Goal: Navigation & Orientation: Find specific page/section

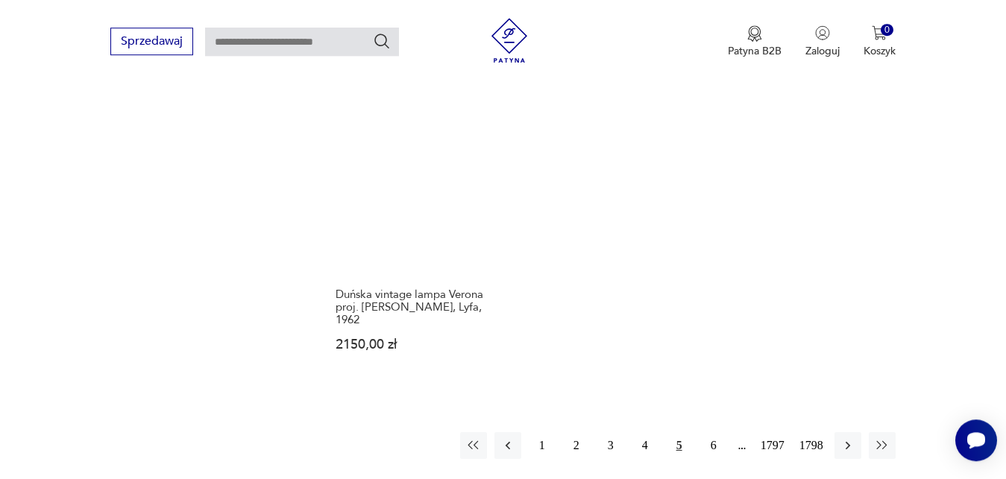
scroll to position [1969, 0]
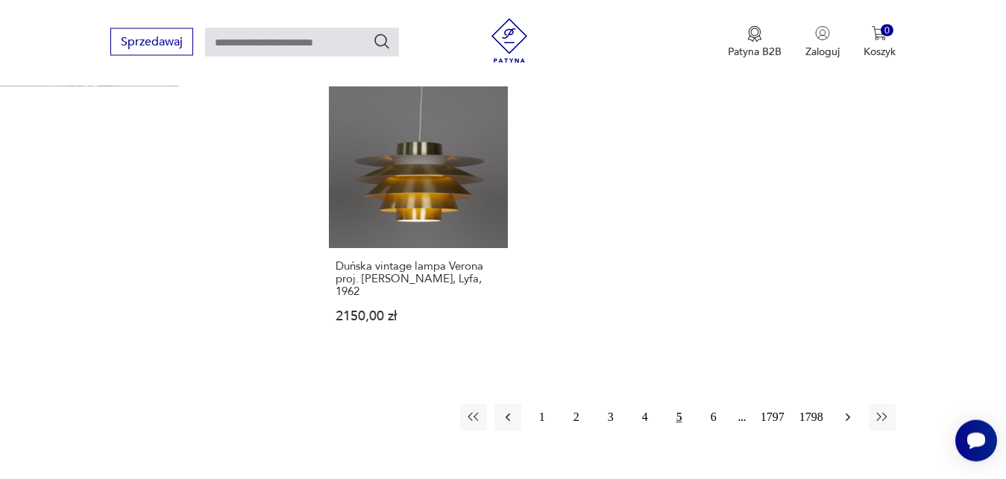
click at [849, 410] on icon "button" at bounding box center [847, 417] width 15 height 15
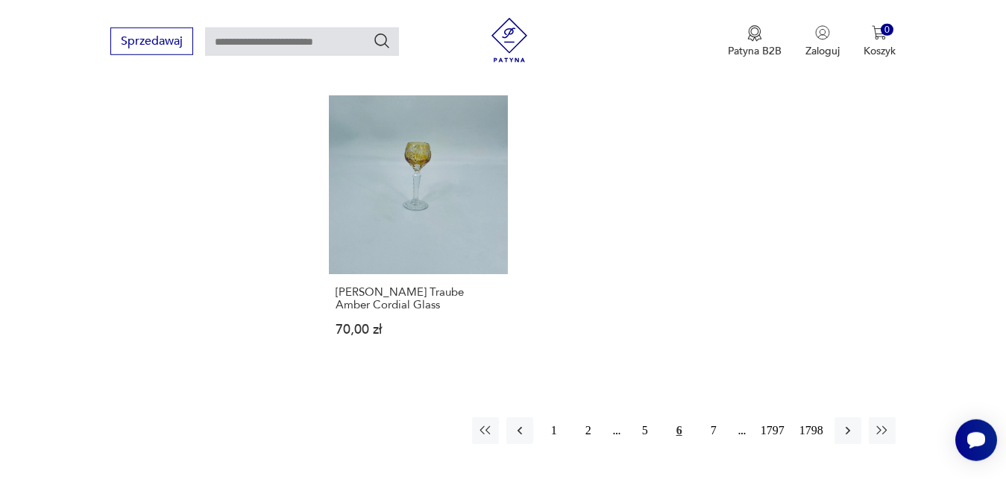
scroll to position [1867, 0]
click at [849, 424] on icon "button" at bounding box center [847, 430] width 15 height 15
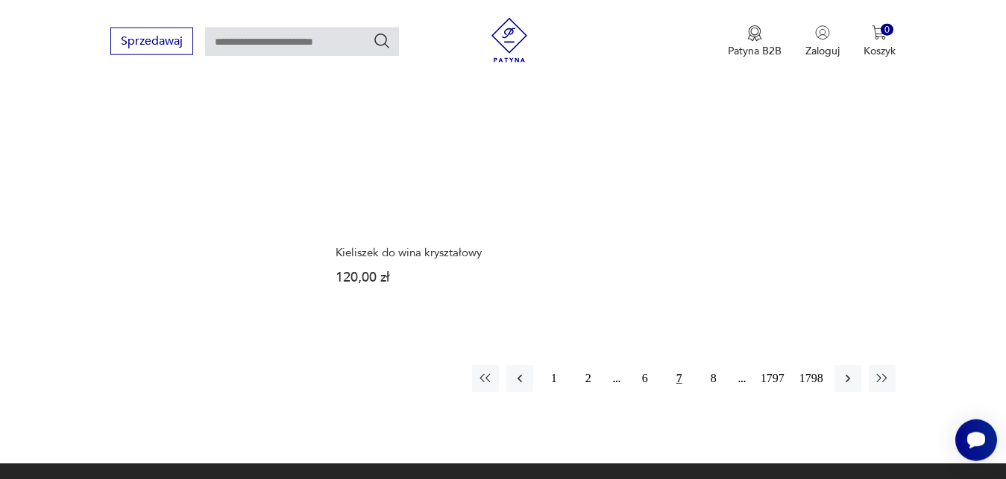
scroll to position [1905, 0]
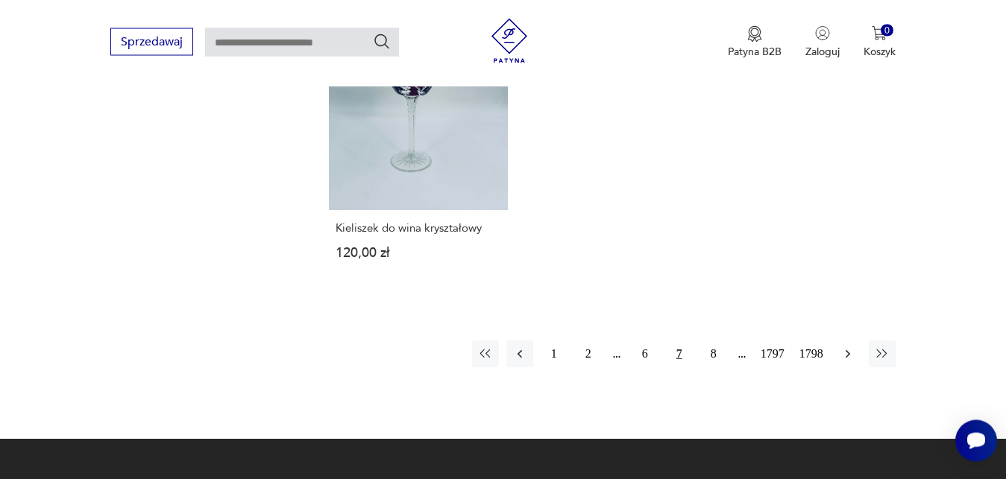
click at [850, 358] on icon "button" at bounding box center [847, 354] width 15 height 15
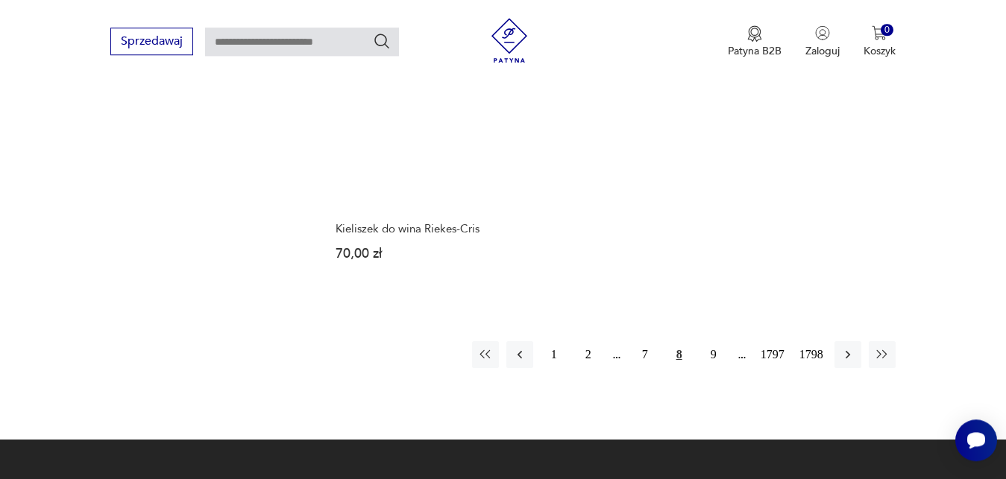
scroll to position [1931, 0]
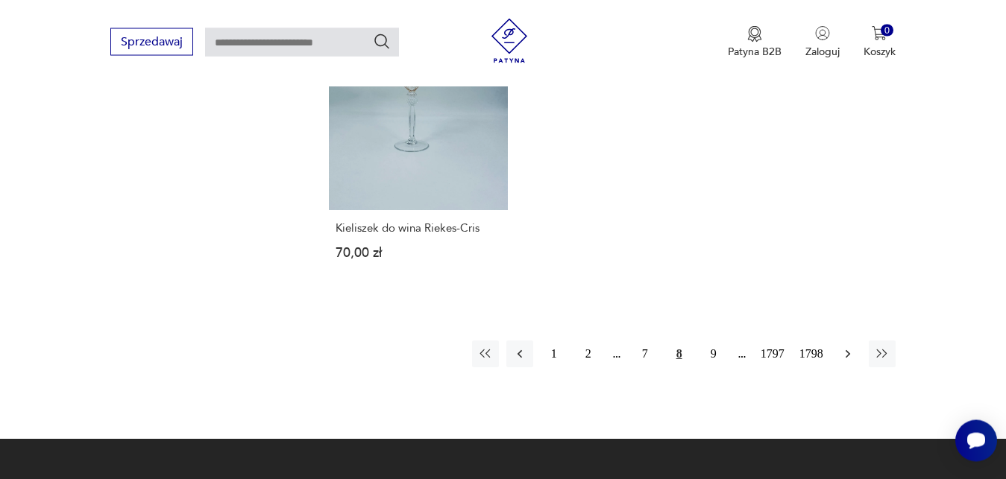
click at [846, 347] on icon "button" at bounding box center [847, 354] width 15 height 15
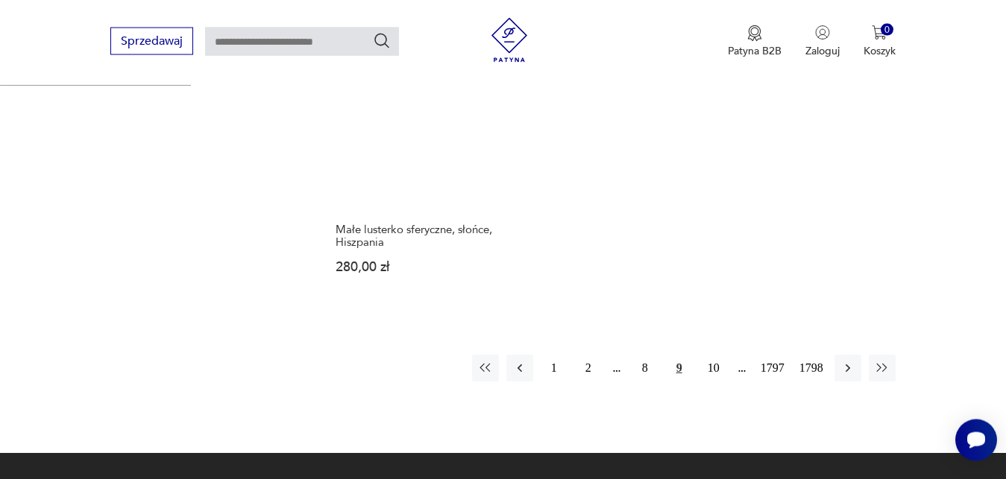
scroll to position [2007, 0]
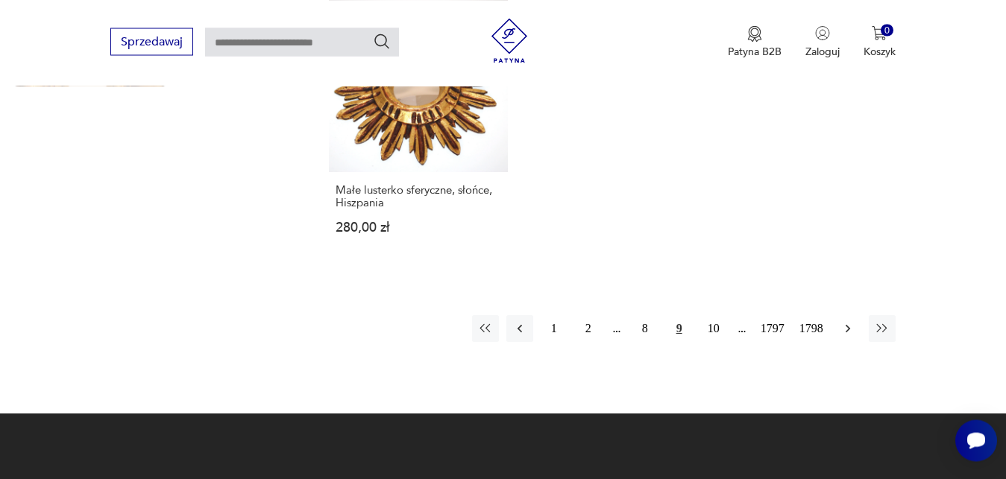
click at [846, 321] on icon "button" at bounding box center [847, 328] width 15 height 15
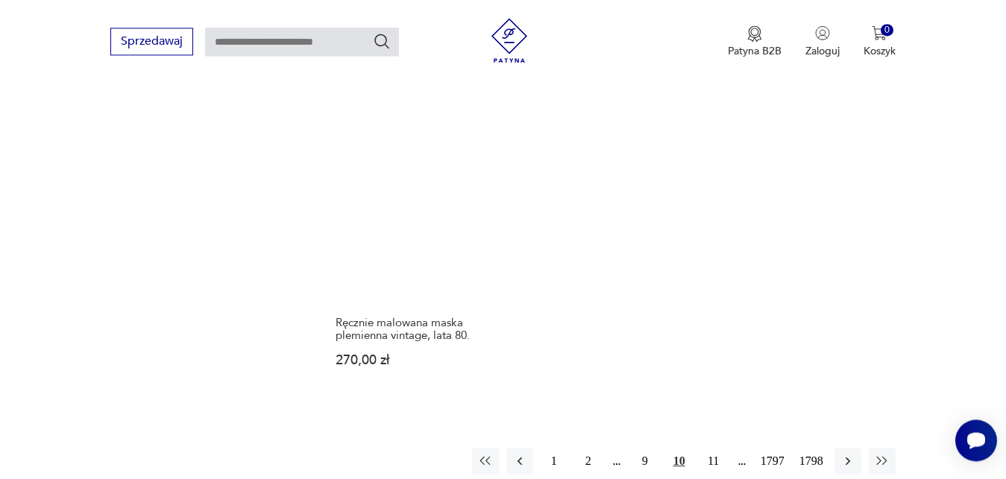
scroll to position [1943, 0]
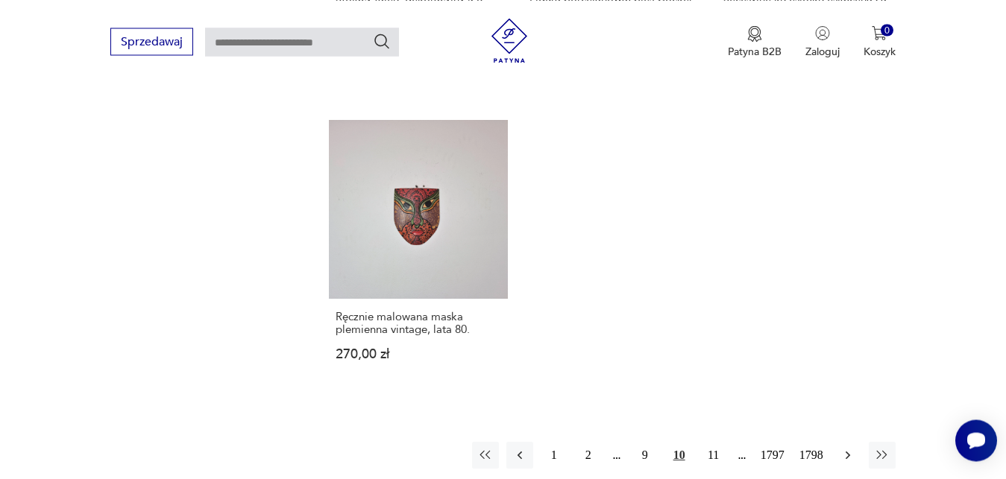
click at [845, 448] on icon "button" at bounding box center [847, 455] width 15 height 15
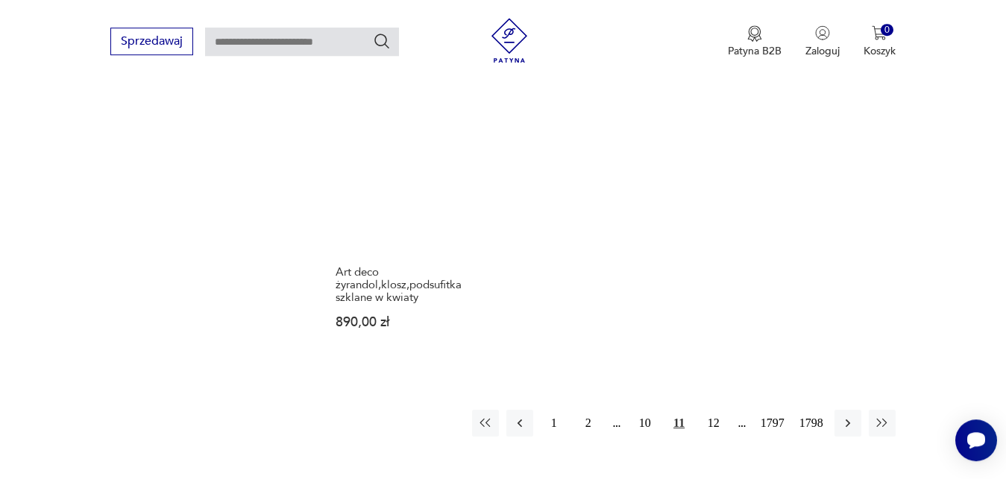
scroll to position [1943, 0]
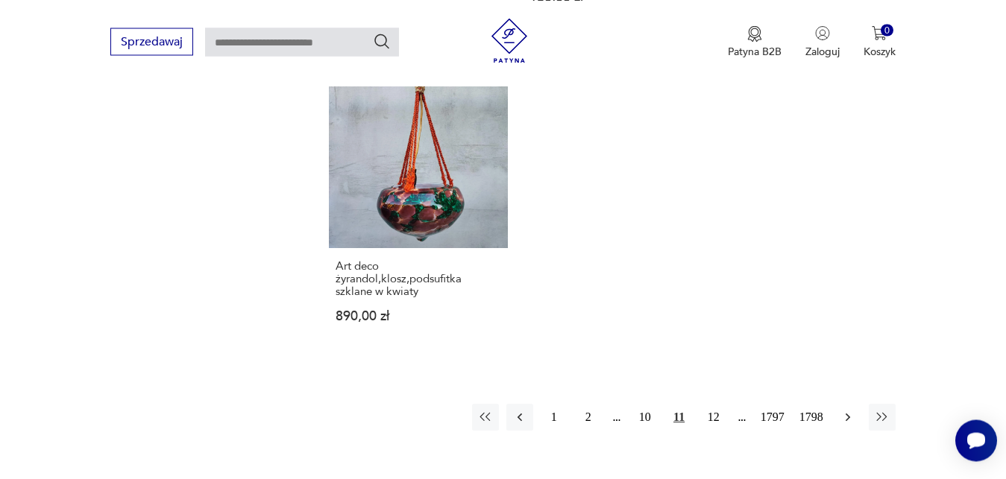
click at [848, 413] on icon "button" at bounding box center [847, 417] width 4 height 8
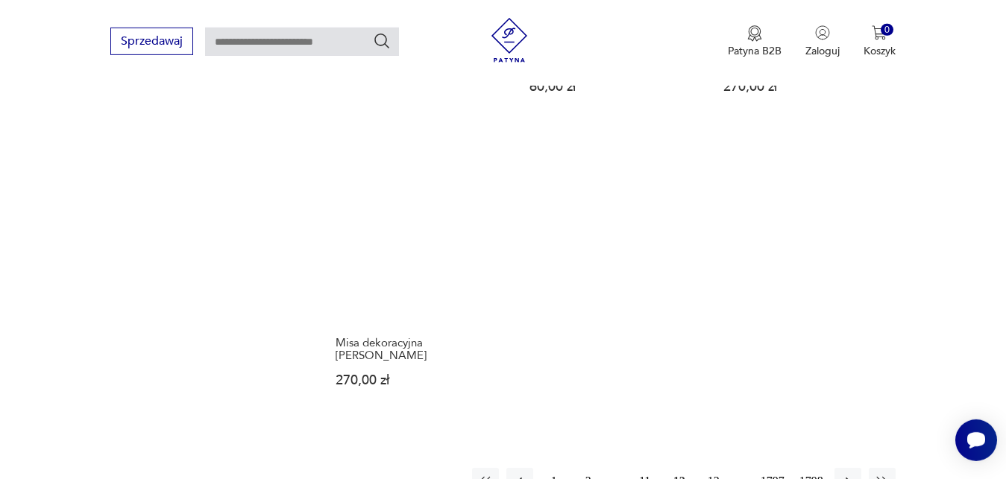
scroll to position [1867, 0]
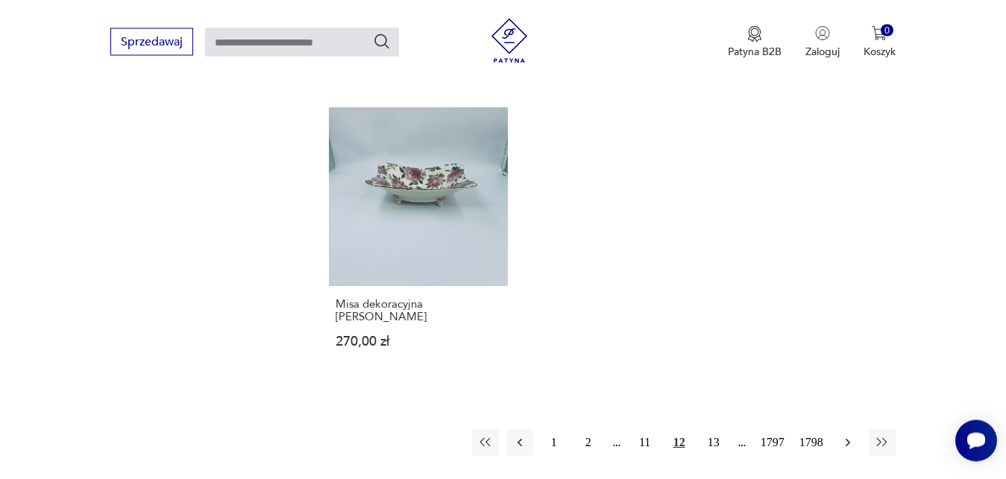
click at [848, 438] on icon "button" at bounding box center [847, 442] width 4 height 8
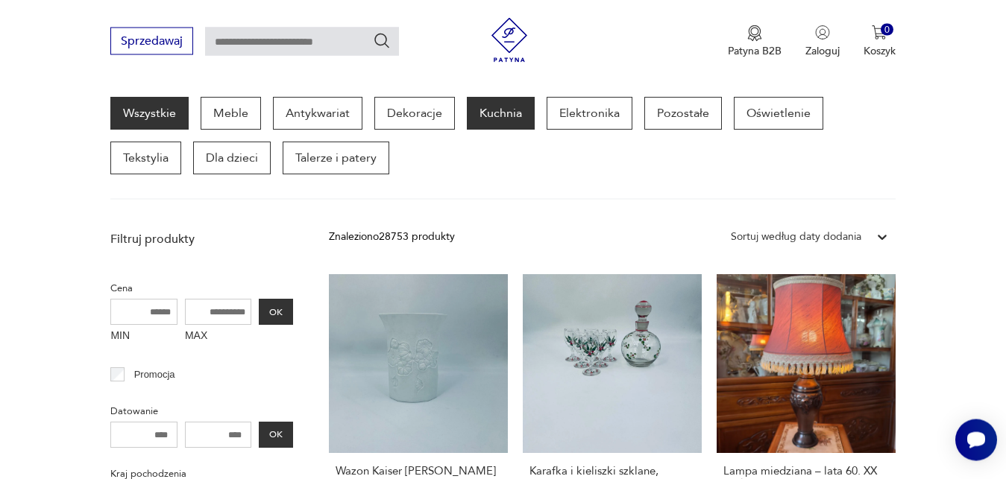
scroll to position [194, 0]
click at [492, 116] on p "Kuchnia" at bounding box center [501, 113] width 68 height 33
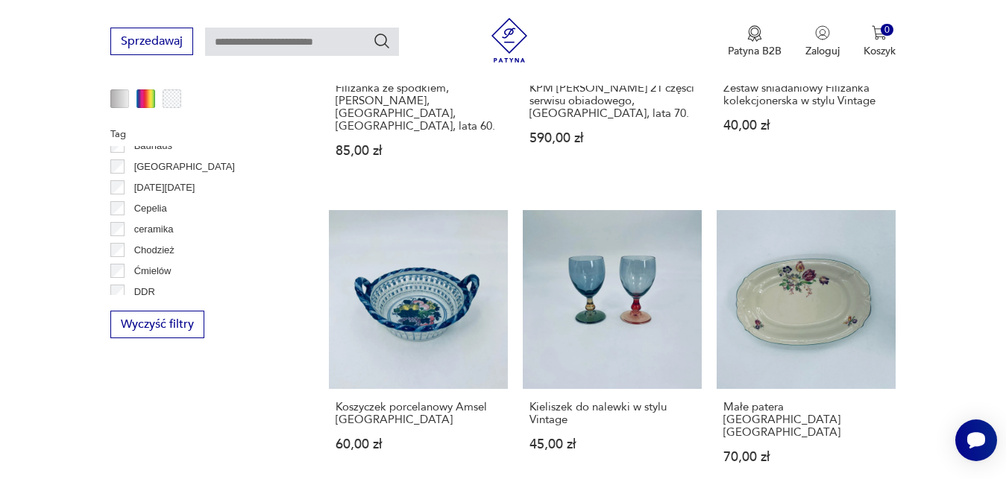
scroll to position [63, 0]
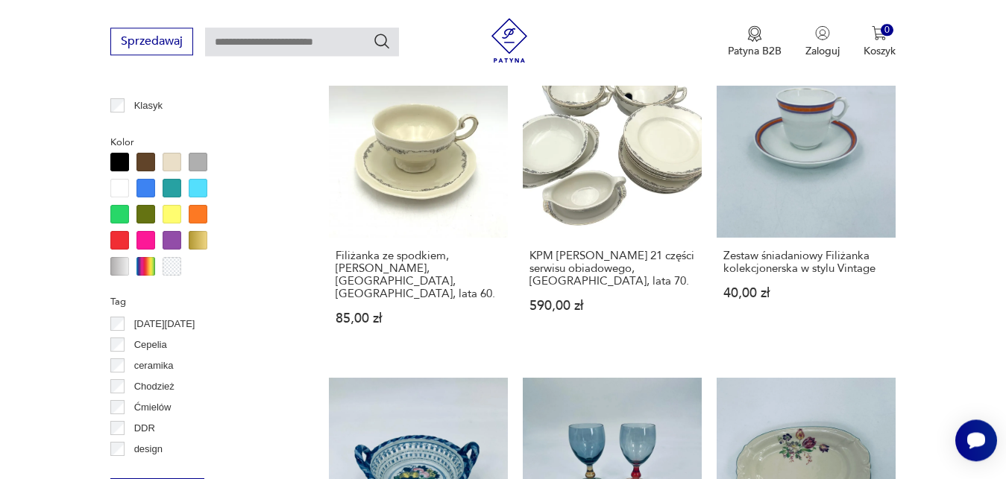
click at [120, 314] on div "Bavaria [DATE][DATE] Cepelia ceramika Chodzież Ćmielów DDR design Drost" at bounding box center [201, 388] width 183 height 149
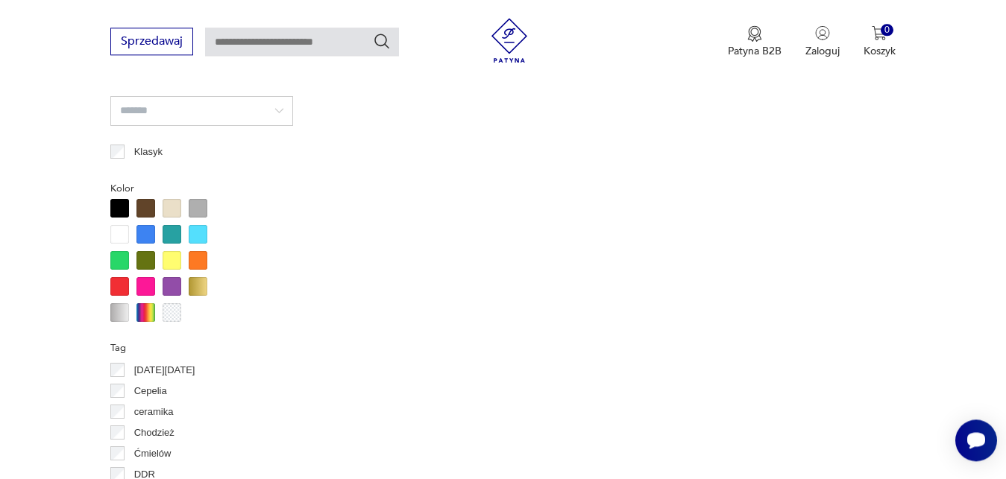
scroll to position [1212, 0]
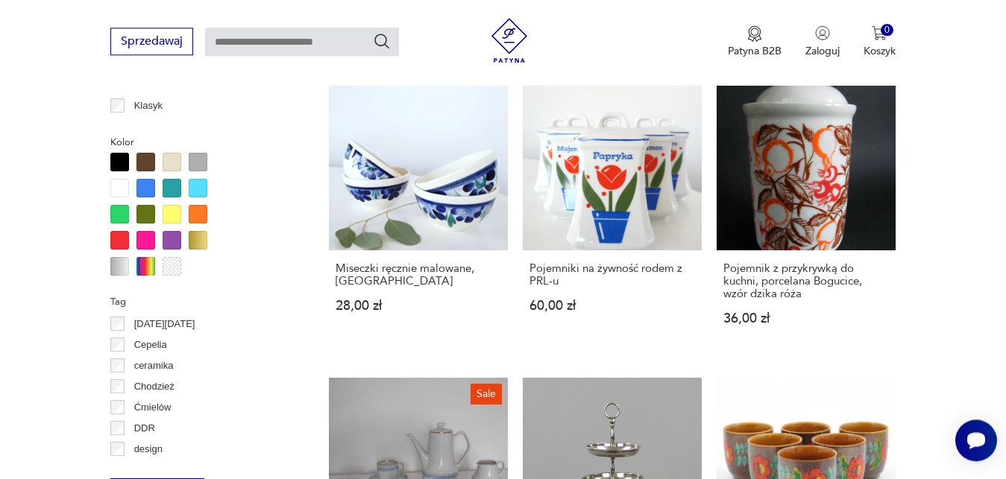
scroll to position [417, 0]
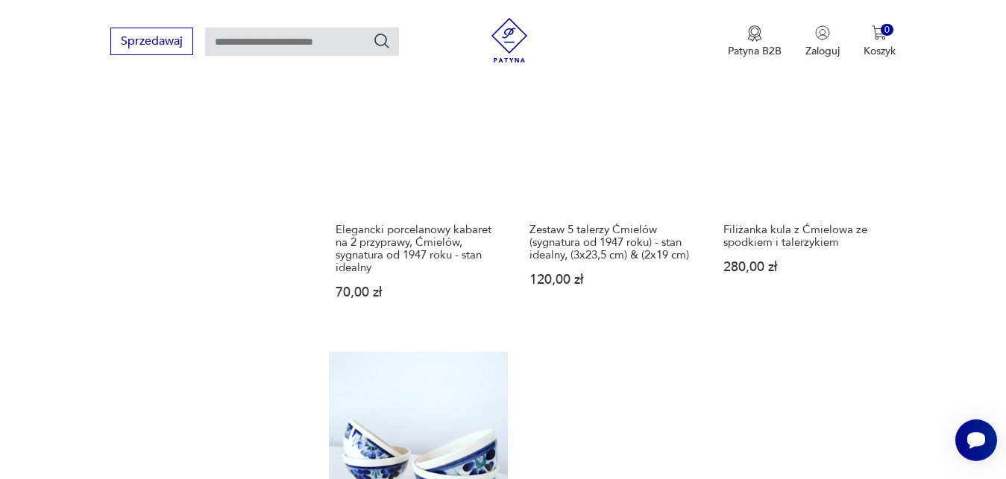
scroll to position [1862, 0]
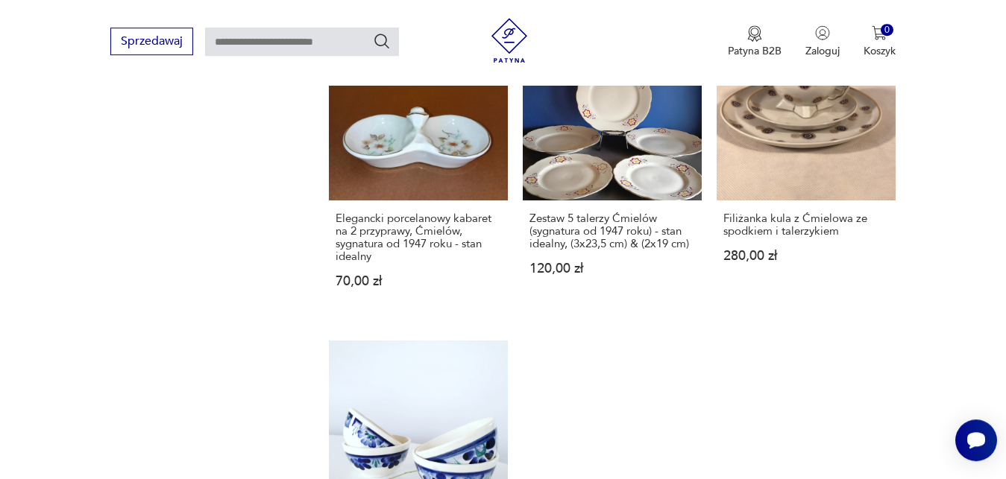
scroll to position [1211, 0]
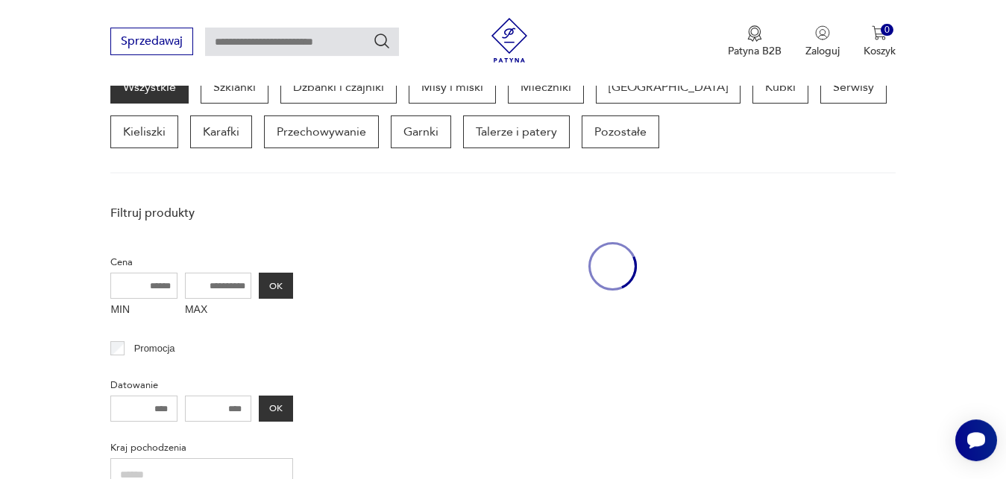
scroll to position [396, 0]
